Goal: Task Accomplishment & Management: Manage account settings

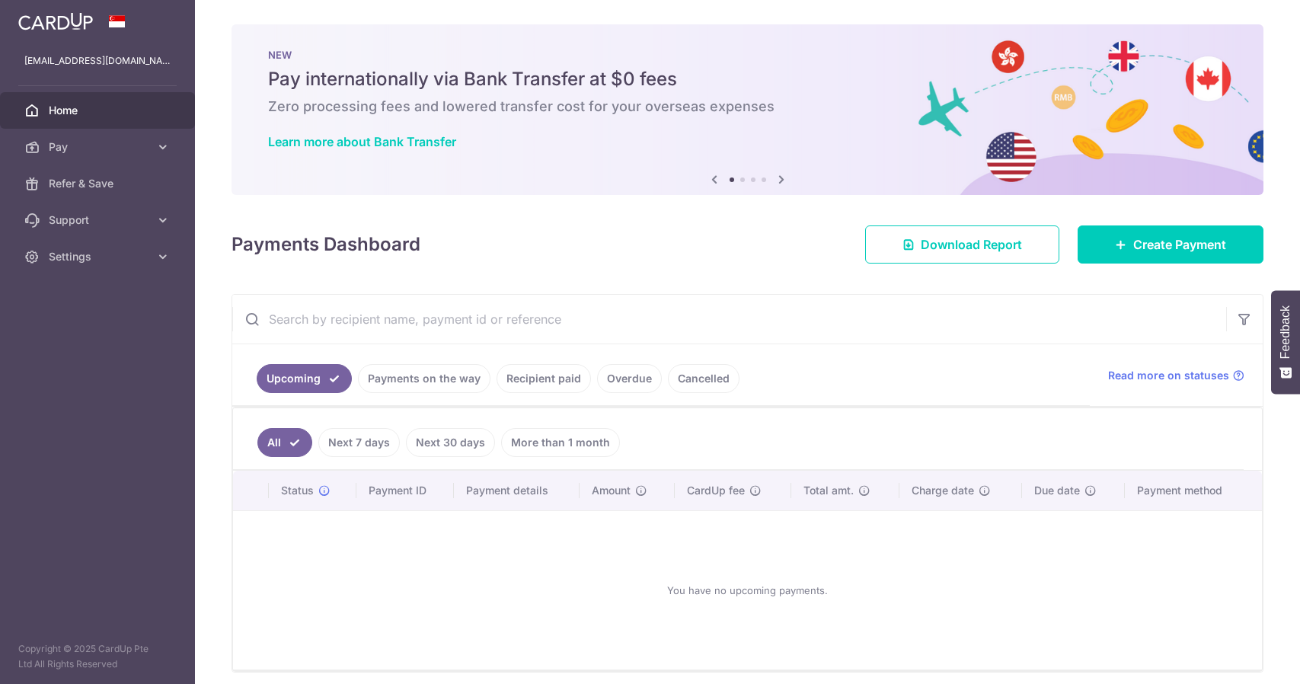
click at [691, 380] on link "Cancelled" at bounding box center [704, 378] width 72 height 29
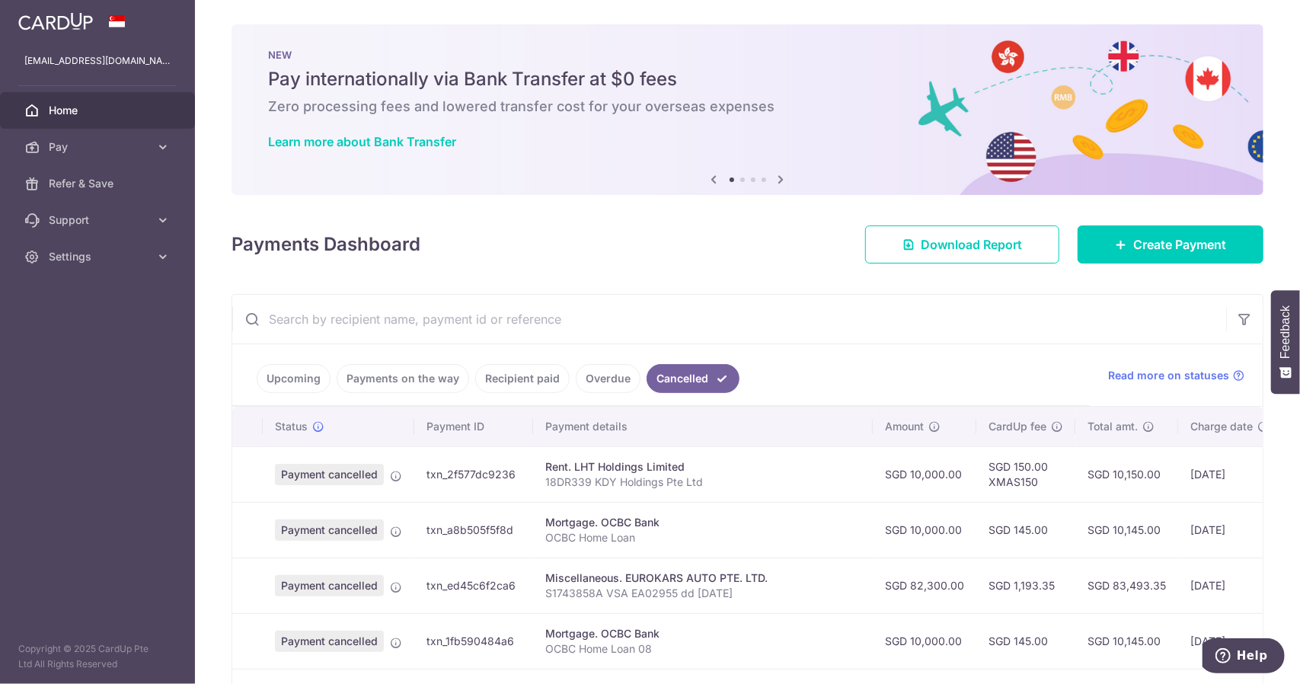
click at [602, 379] on link "Overdue" at bounding box center [608, 378] width 65 height 29
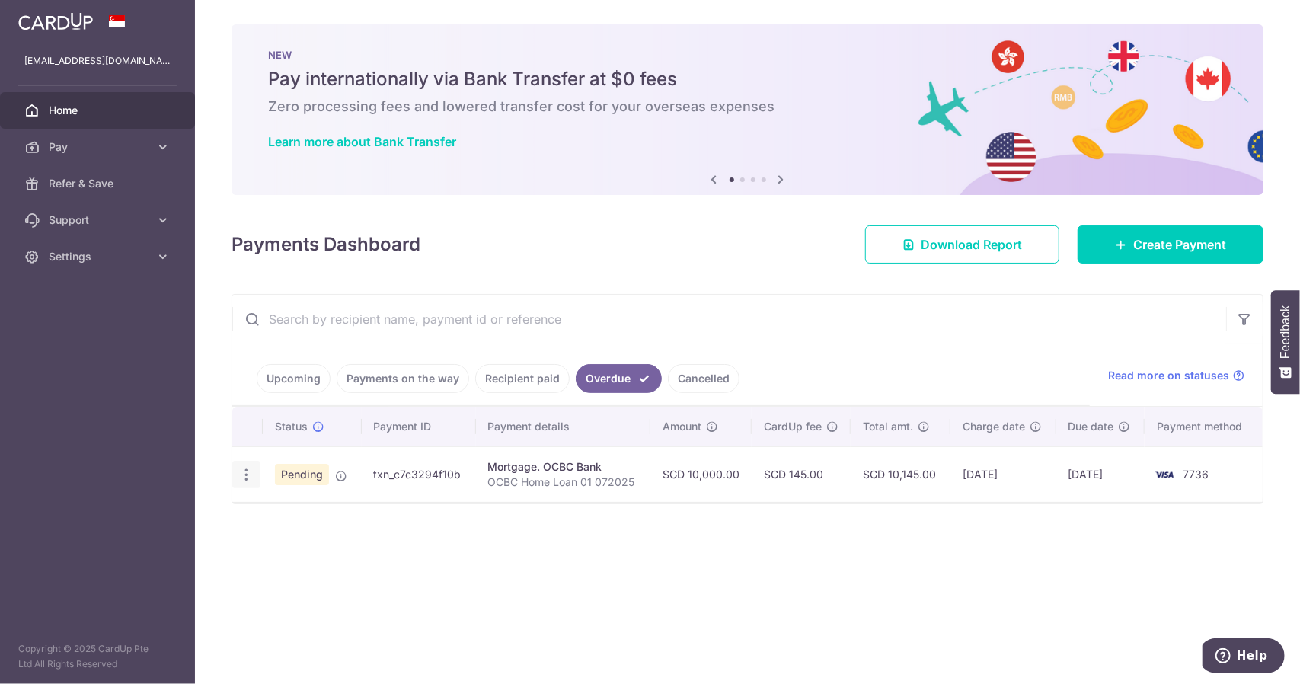
click at [248, 474] on icon "button" at bounding box center [246, 475] width 16 height 16
click at [308, 515] on span "Update payment" at bounding box center [328, 516] width 104 height 18
radio input "true"
type input "10,000.00"
type input "14/07/2025"
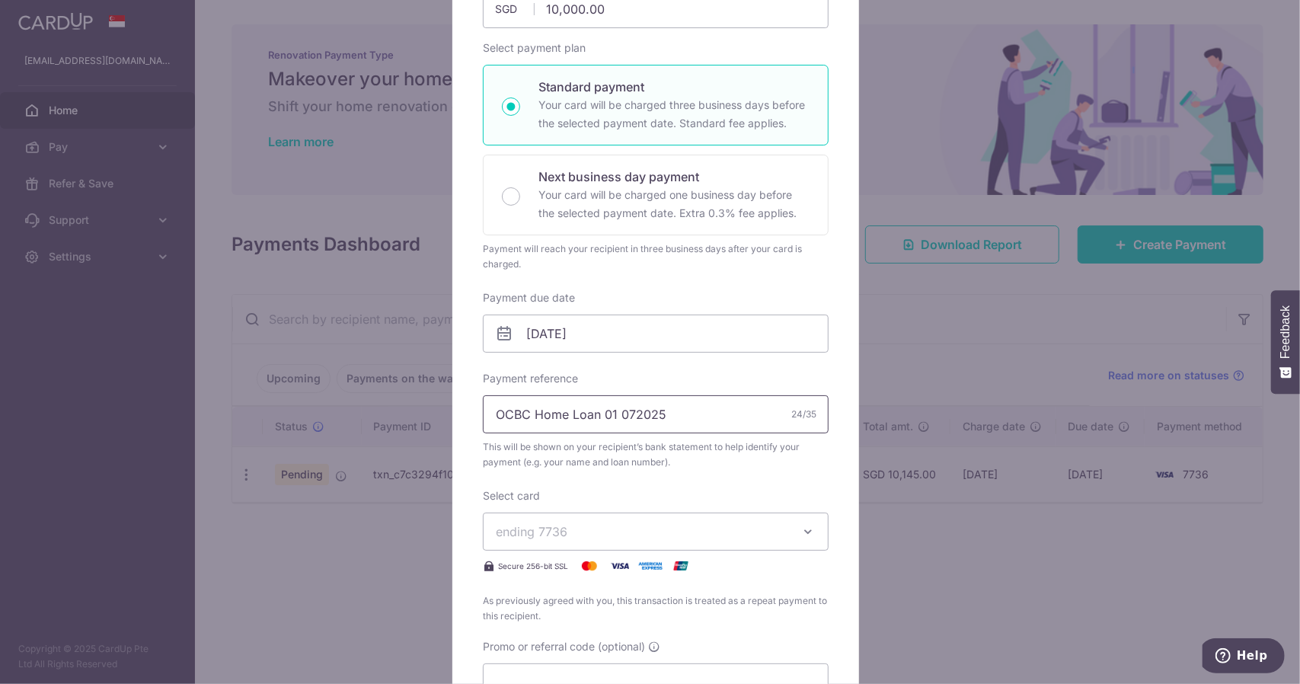
scroll to position [228, 0]
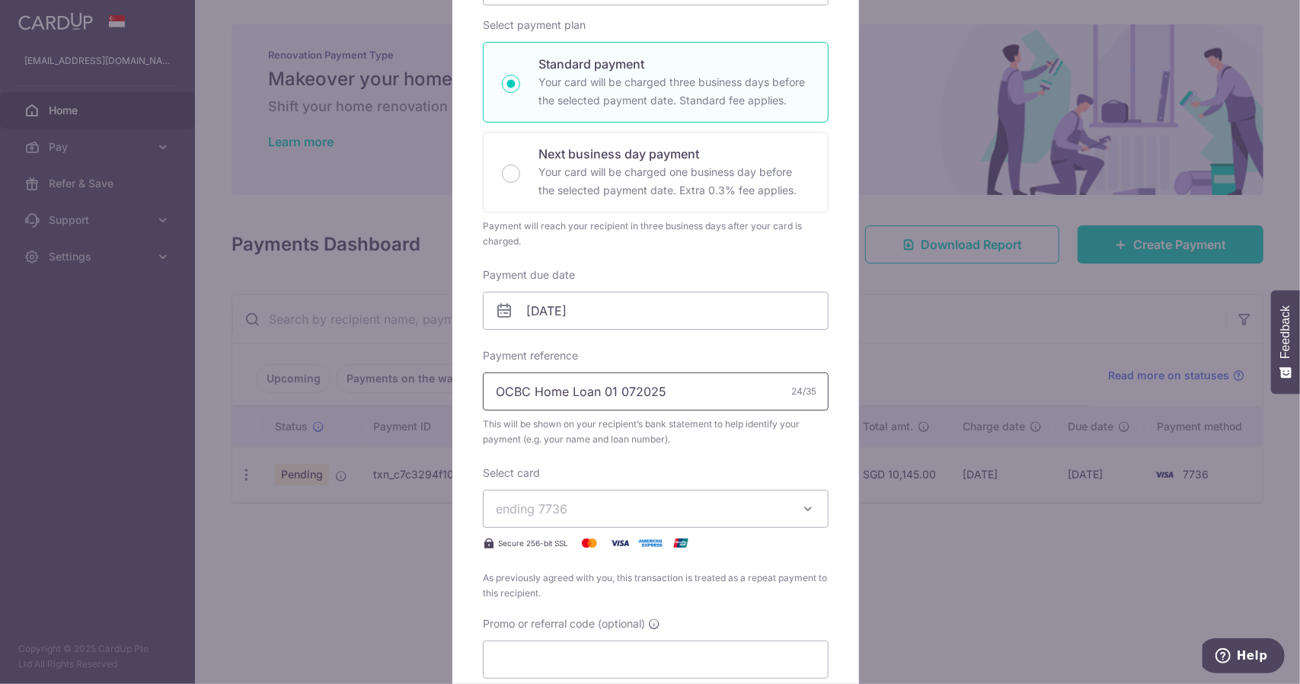
click at [624, 389] on input "OCBC Home Loan 01 072025" at bounding box center [656, 391] width 346 height 38
click at [604, 392] on input "OCBC Home Loan 01 072025" at bounding box center [656, 391] width 346 height 38
click at [626, 391] on input "OCBC Home Loan 01 072025" at bounding box center [656, 391] width 346 height 38
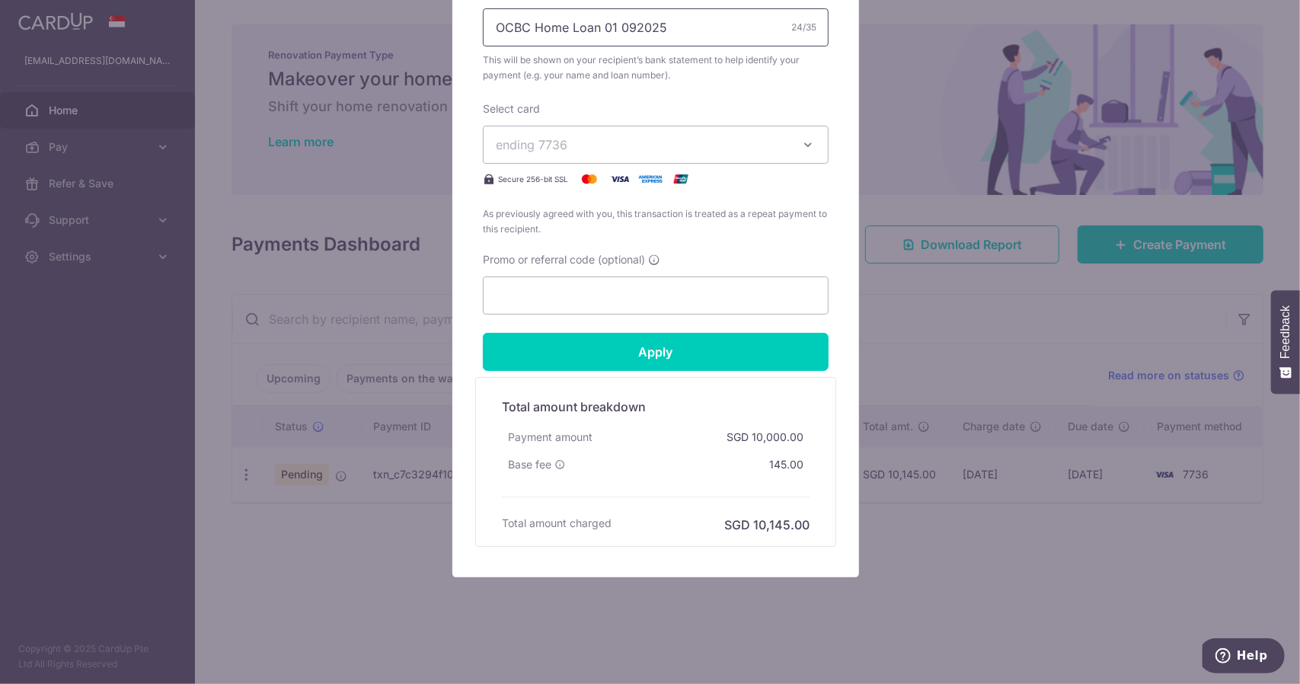
scroll to position [592, 0]
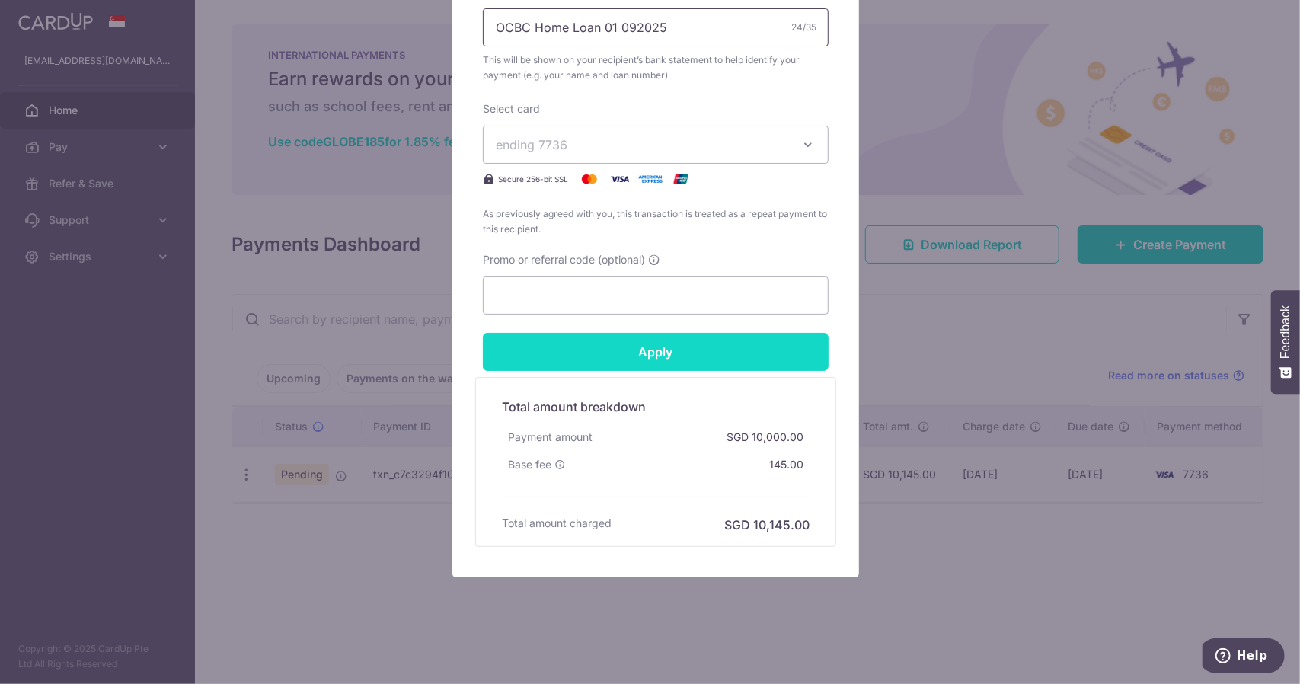
type input "OCBC Home Loan 01 092025"
click at [648, 352] on input "Apply" at bounding box center [656, 352] width 346 height 38
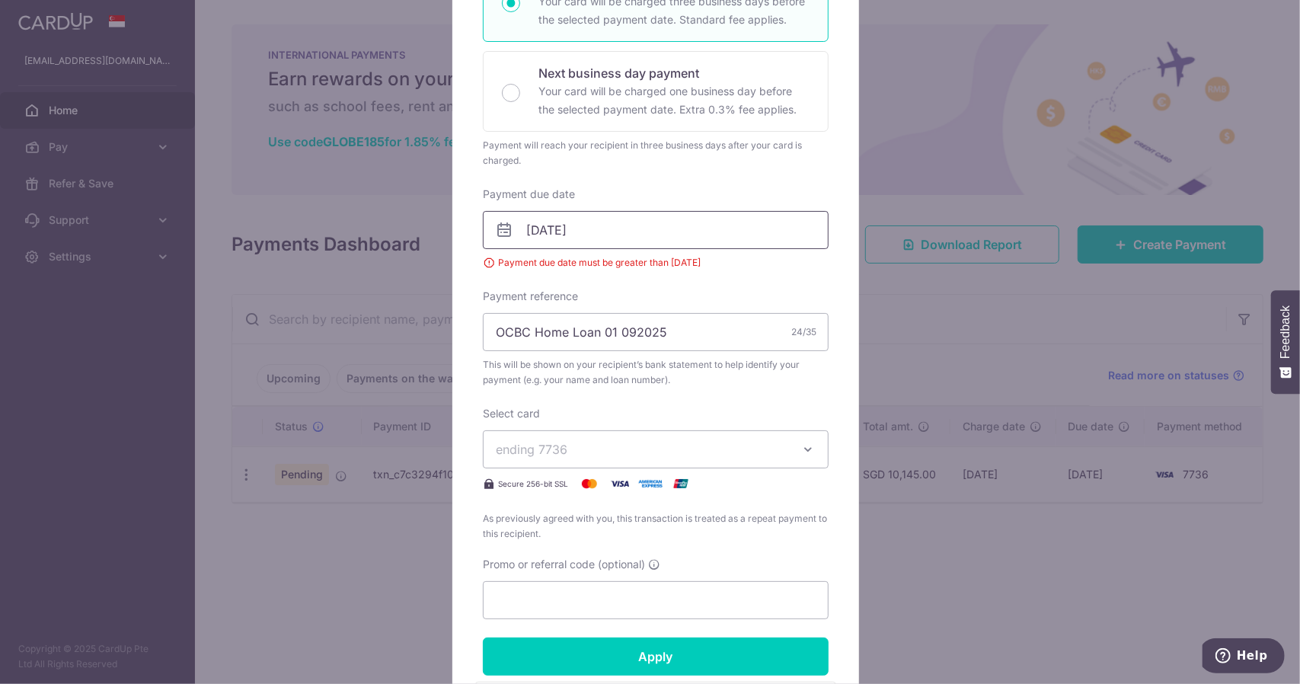
click at [605, 231] on input "14/07/2025" at bounding box center [656, 230] width 346 height 38
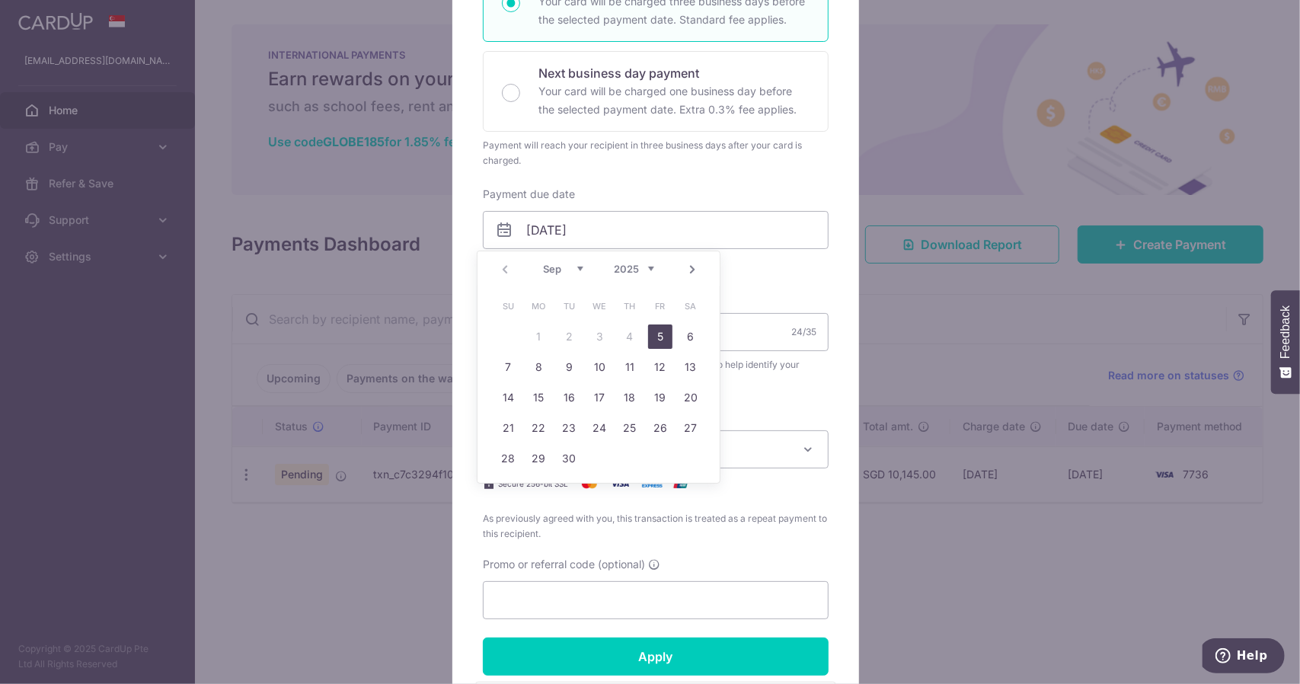
click at [660, 336] on link "5" at bounding box center [660, 336] width 24 height 24
type input "[DATE]"
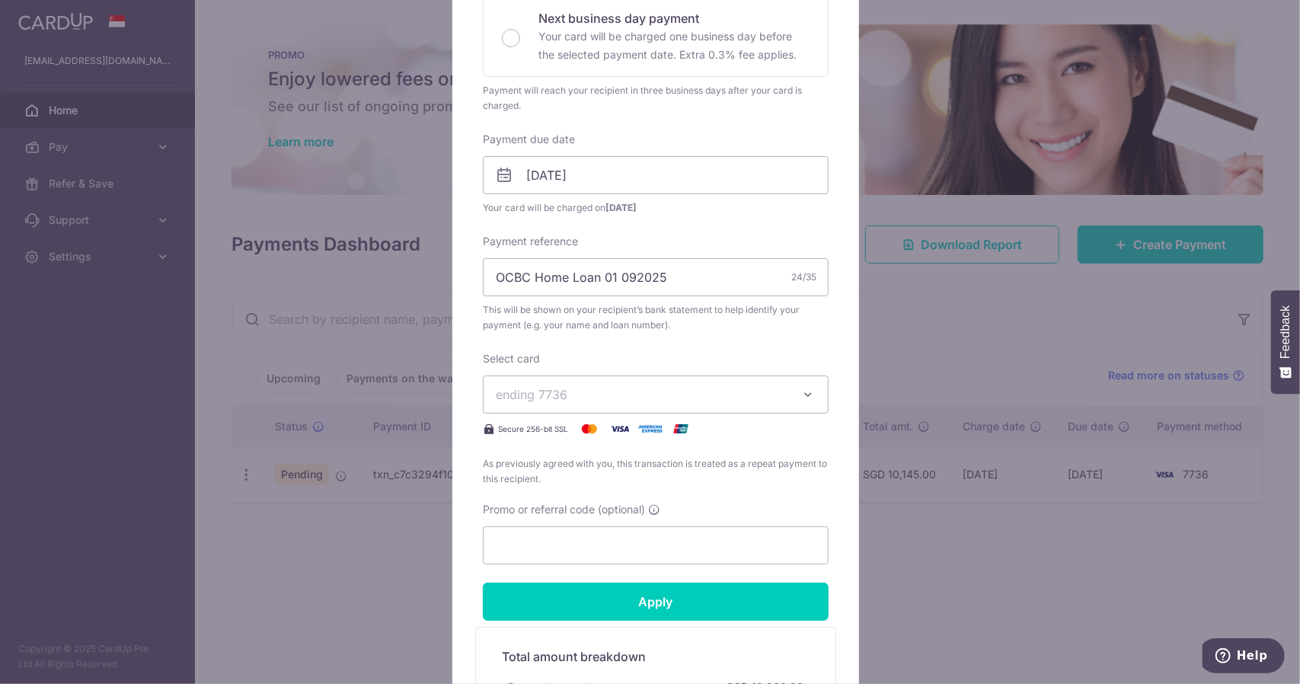
scroll to position [533, 0]
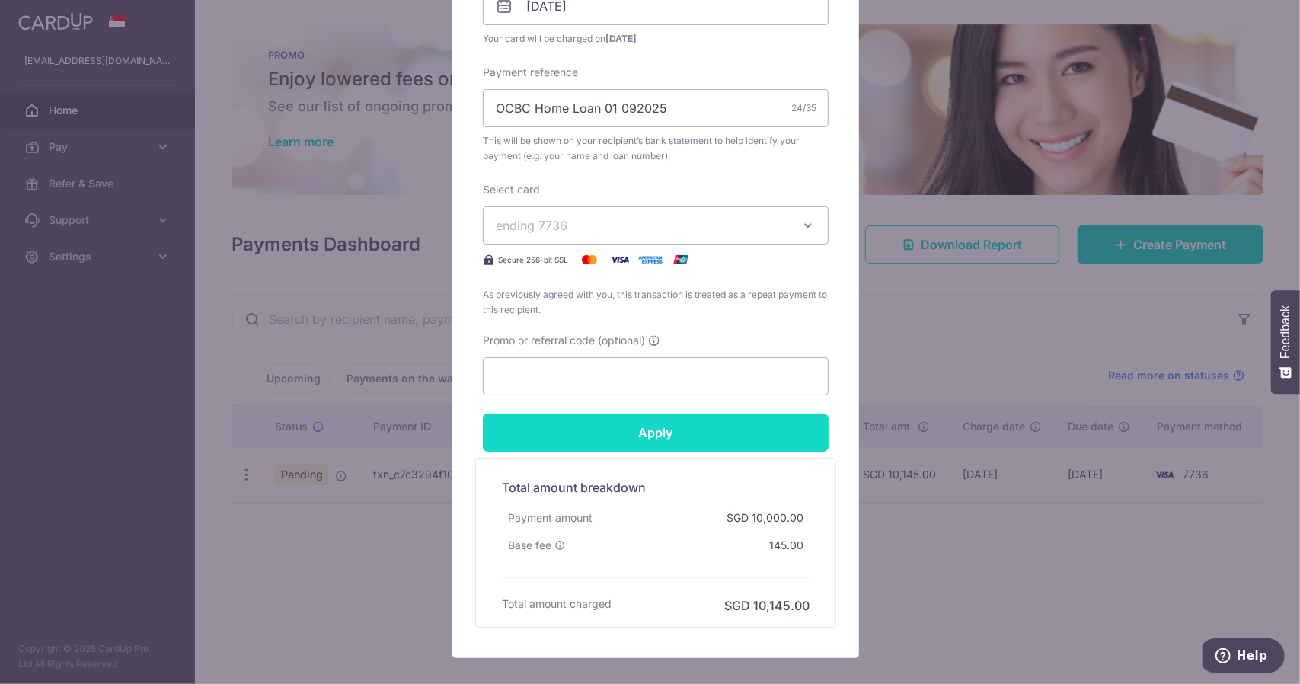
click at [650, 426] on input "Apply" at bounding box center [656, 432] width 346 height 38
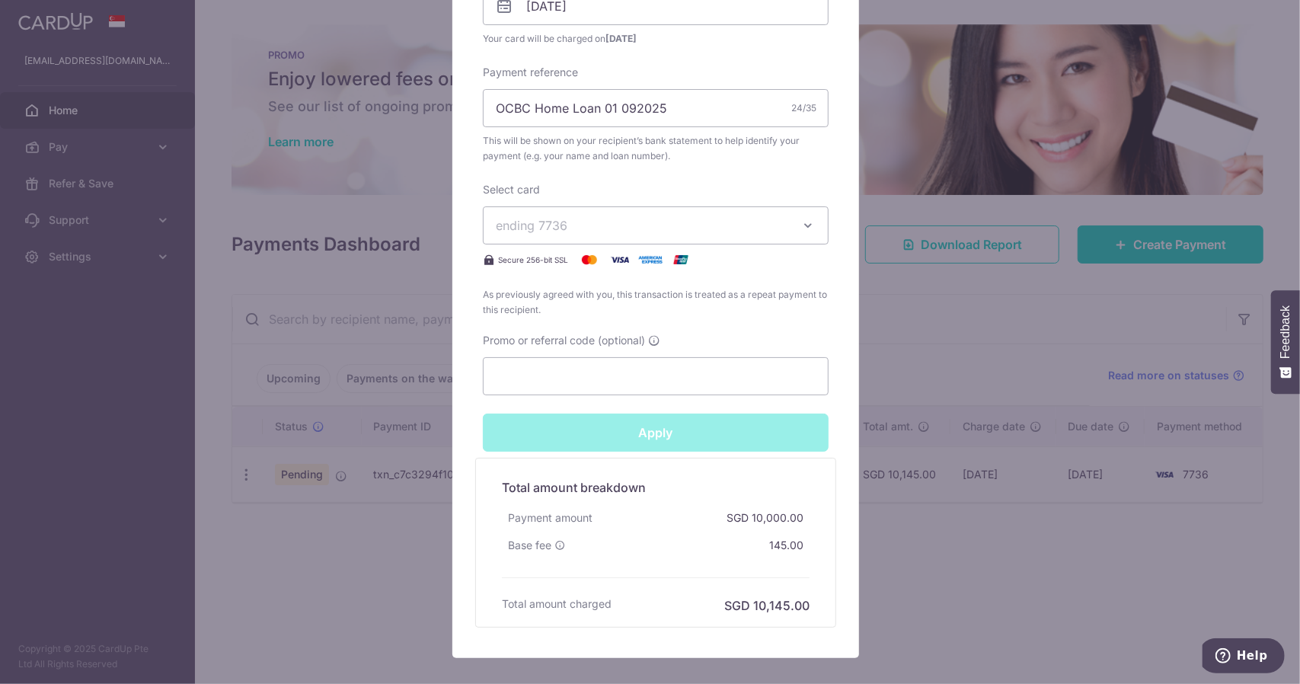
type input "Successfully Applied"
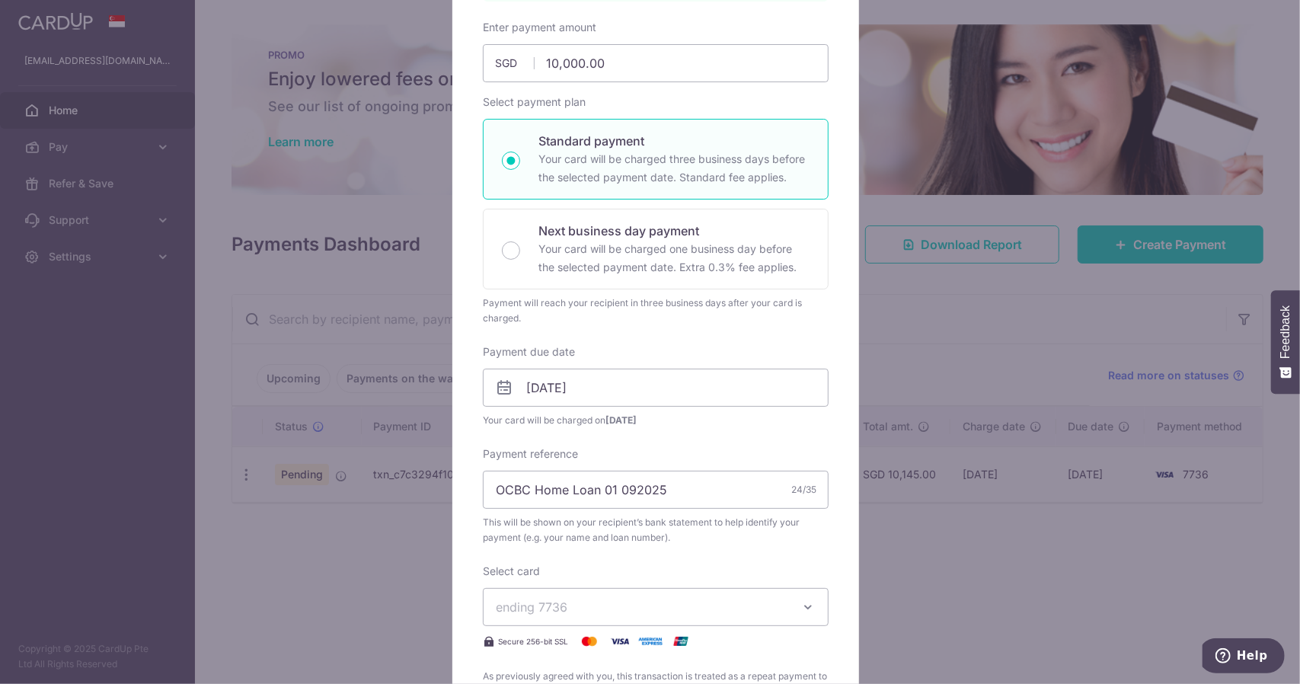
scroll to position [0, 0]
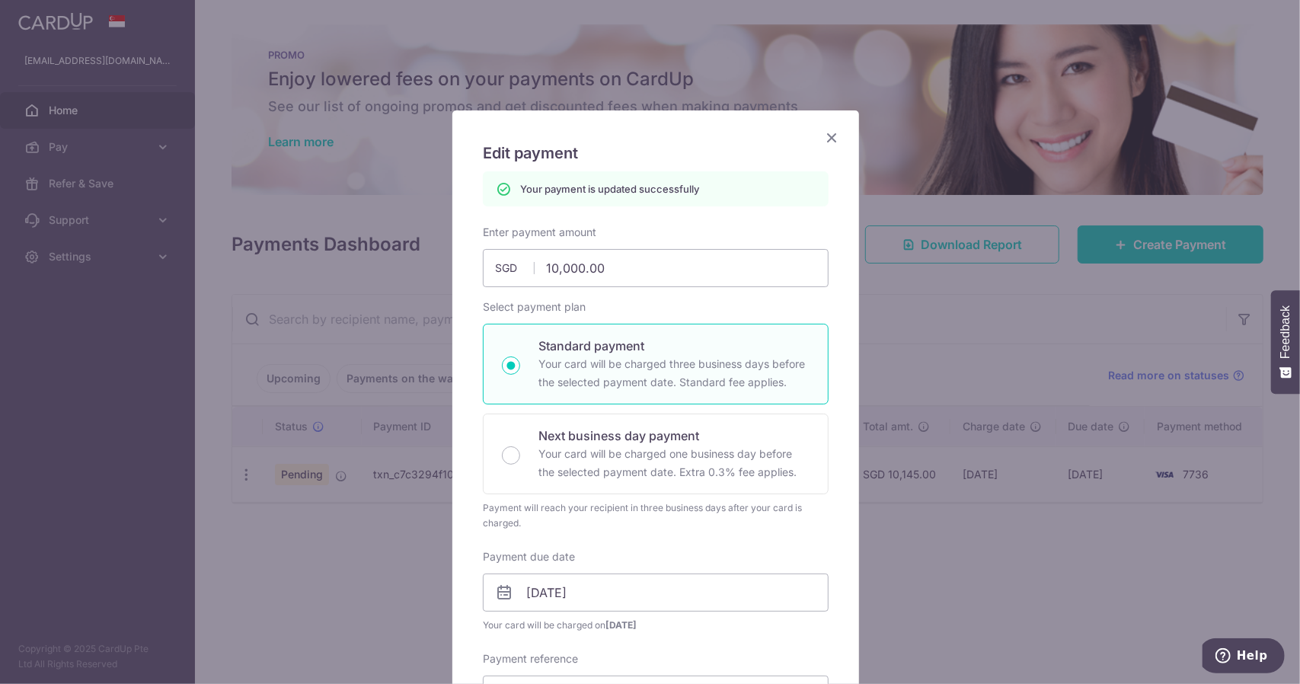
click at [827, 140] on icon "Close" at bounding box center [831, 137] width 18 height 19
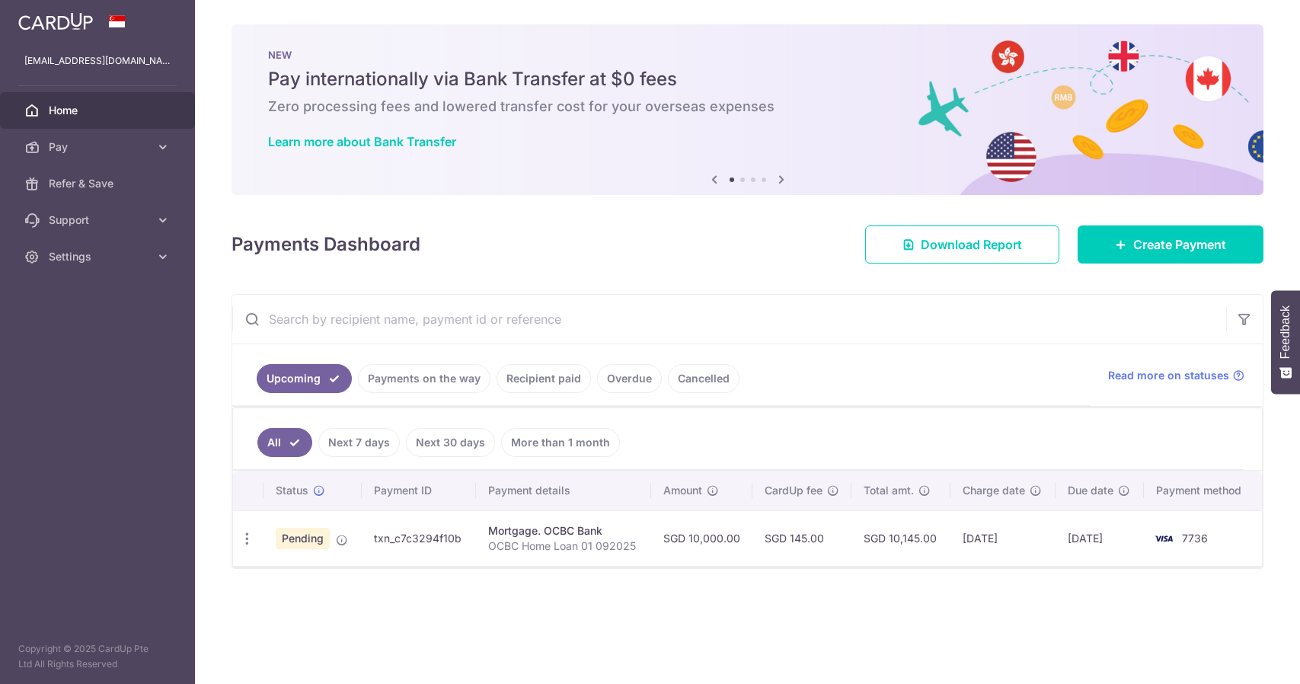
click at [435, 518] on td "txn_c7c3294f10b" at bounding box center [419, 538] width 114 height 56
copy td "txn_c7c3294f10b"
